Goal: Information Seeking & Learning: Understand process/instructions

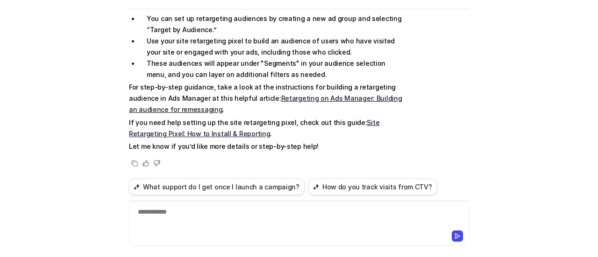
scroll to position [63, 0]
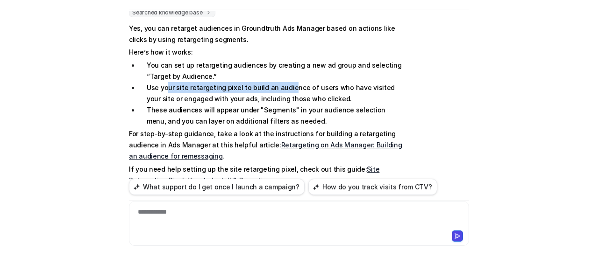
drag, startPoint x: 165, startPoint y: 87, endPoint x: 283, endPoint y: 86, distance: 117.2
click at [283, 86] on li "Use your site retargeting pixel to build an audience of users who have visited …" at bounding box center [270, 93] width 263 height 22
click at [391, 88] on li "Use your site retargeting pixel to build an audience of users who have visited …" at bounding box center [270, 93] width 263 height 22
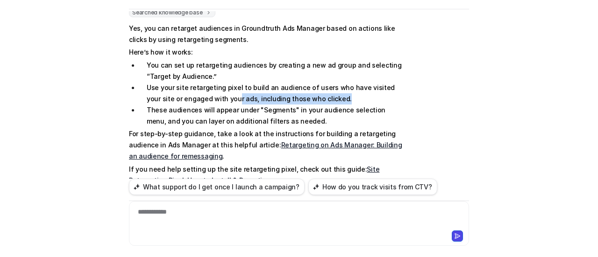
drag, startPoint x: 217, startPoint y: 98, endPoint x: 335, endPoint y: 101, distance: 118.7
click at [335, 101] on li "Use your site retargeting pixel to build an audience of users who have visited …" at bounding box center [270, 93] width 263 height 22
click at [340, 101] on li "Use your site retargeting pixel to build an audience of users who have visited …" at bounding box center [270, 93] width 263 height 22
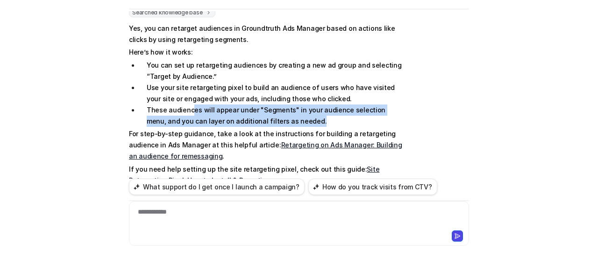
drag, startPoint x: 186, startPoint y: 111, endPoint x: 293, endPoint y: 119, distance: 107.7
click at [293, 119] on li "These audiences will appear under "Segments" in your audience selection menu, a…" at bounding box center [270, 116] width 263 height 22
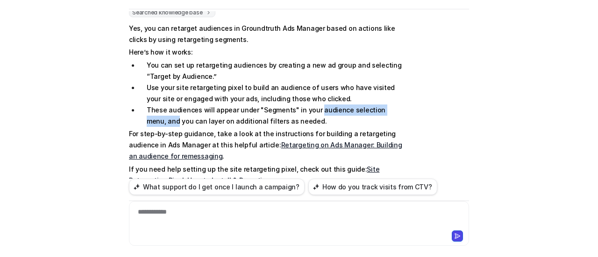
drag, startPoint x: 316, startPoint y: 110, endPoint x: 413, endPoint y: 111, distance: 97.2
click at [413, 111] on div "Searched knowledge base search_queries : [ "retarget audiences based on clicks"…" at bounding box center [299, 112] width 340 height 208
click at [417, 119] on div "Searched knowledge base search_queries : [ "retarget audiences based on clicks"…" at bounding box center [299, 112] width 340 height 208
click at [411, 115] on div "Searched knowledge base search_queries : [ "retarget audiences based on clicks"…" at bounding box center [299, 112] width 340 height 208
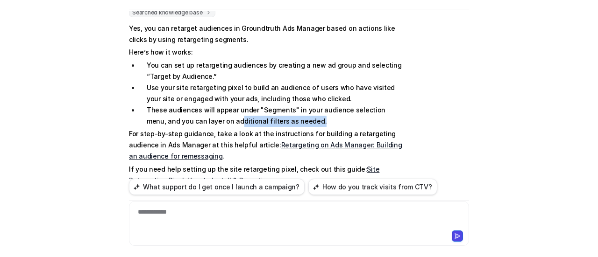
drag, startPoint x: 201, startPoint y: 119, endPoint x: 289, endPoint y: 118, distance: 87.8
click at [289, 118] on li "These audiences will appear under "Segments" in your audience selection menu, a…" at bounding box center [270, 116] width 263 height 22
click at [294, 121] on li "These audiences will appear under "Segments" in your audience selection menu, a…" at bounding box center [270, 116] width 263 height 22
click at [283, 149] on p "For step-by-step guidance, take a look at the instructions for building a retar…" at bounding box center [265, 145] width 273 height 34
click at [279, 145] on link "Retargeting on Ads Manager: Building an audience for remessaging" at bounding box center [265, 150] width 273 height 19
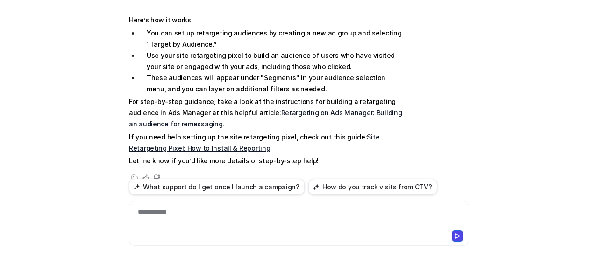
scroll to position [110, 0]
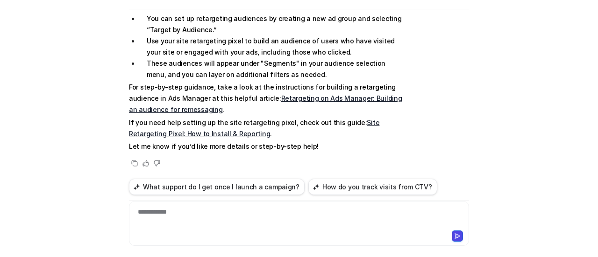
click at [379, 120] on link "Site Retargeting Pixel: How to Install & Reporting" at bounding box center [254, 128] width 250 height 19
